Goal: Find specific page/section: Find specific page/section

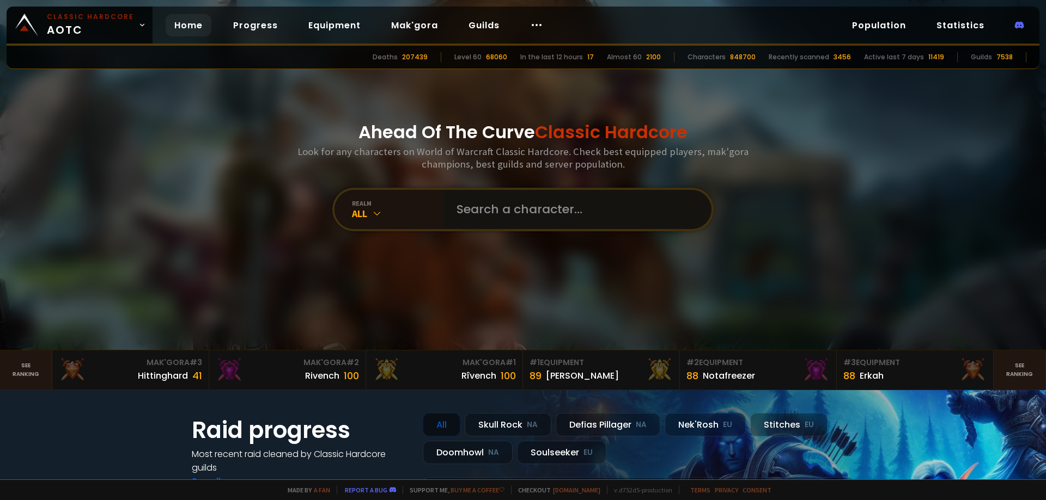
click at [484, 219] on input "text" at bounding box center [574, 209] width 248 height 39
type input "noress"
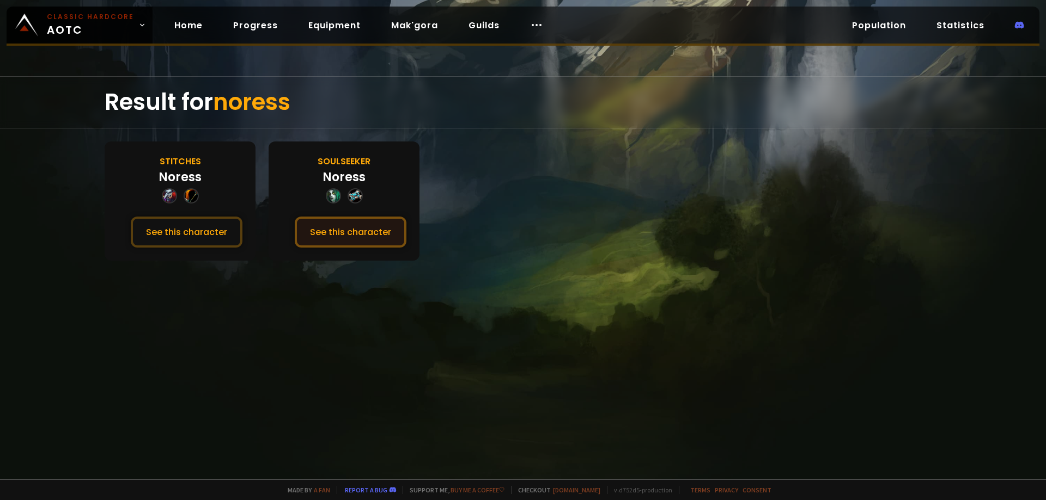
click at [317, 236] on button "See this character" at bounding box center [351, 232] width 112 height 31
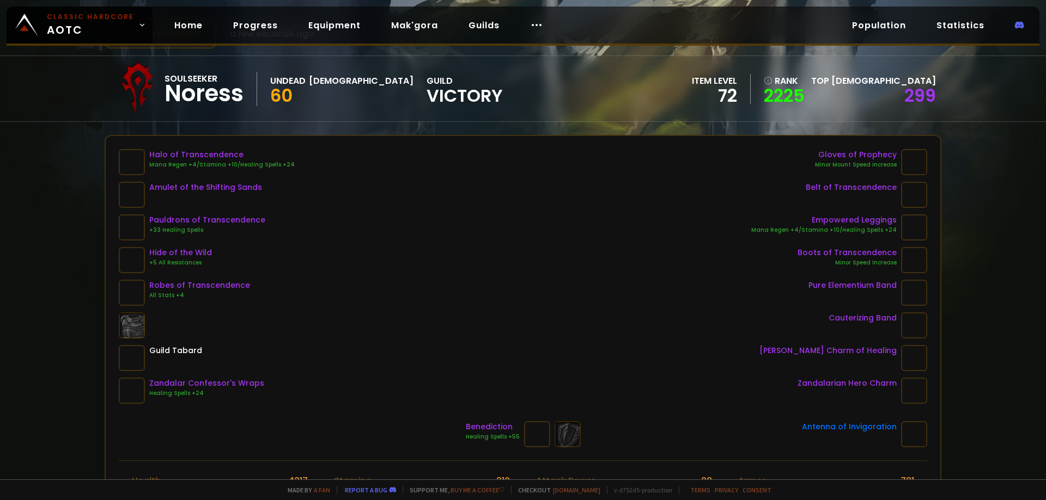
scroll to position [54, 0]
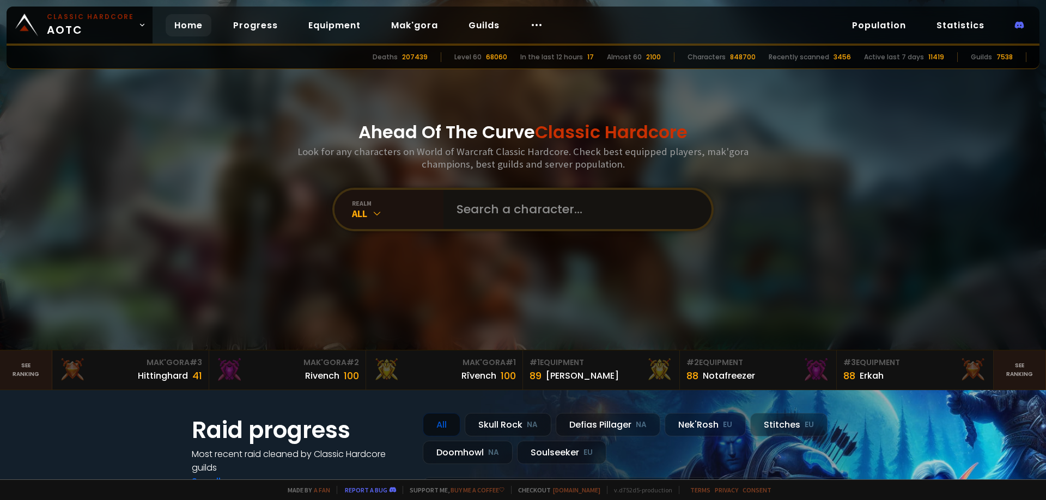
click at [479, 212] on input "text" at bounding box center [574, 209] width 248 height 39
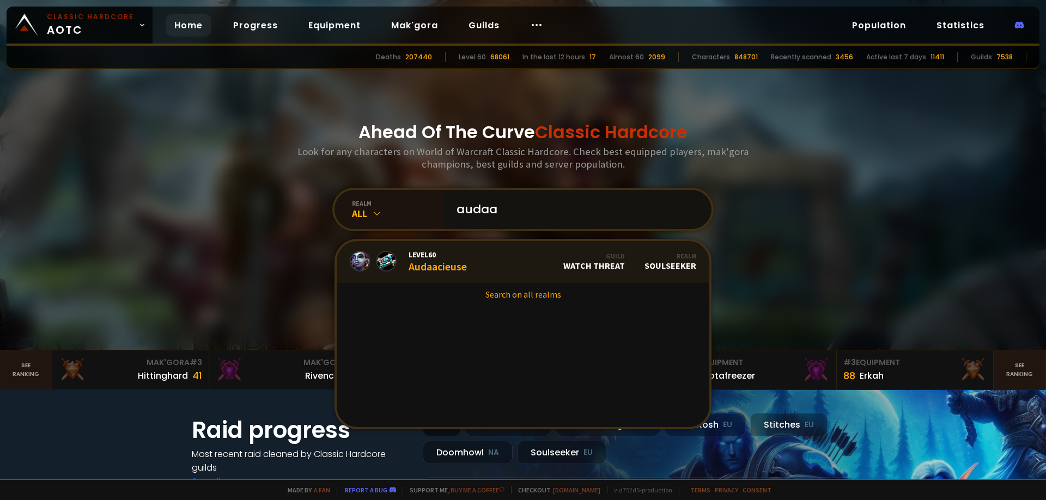
type input "audaa"
click at [479, 254] on link "Level 60 Audaacieuse Guild Watch Threat Realm Soulseeker" at bounding box center [523, 261] width 372 height 41
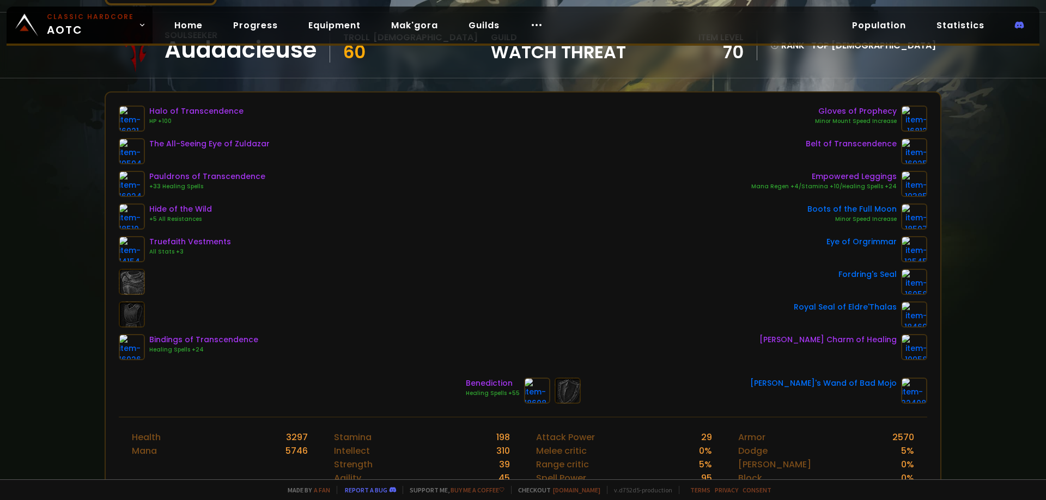
scroll to position [109, 0]
